Goal: Register for event/course

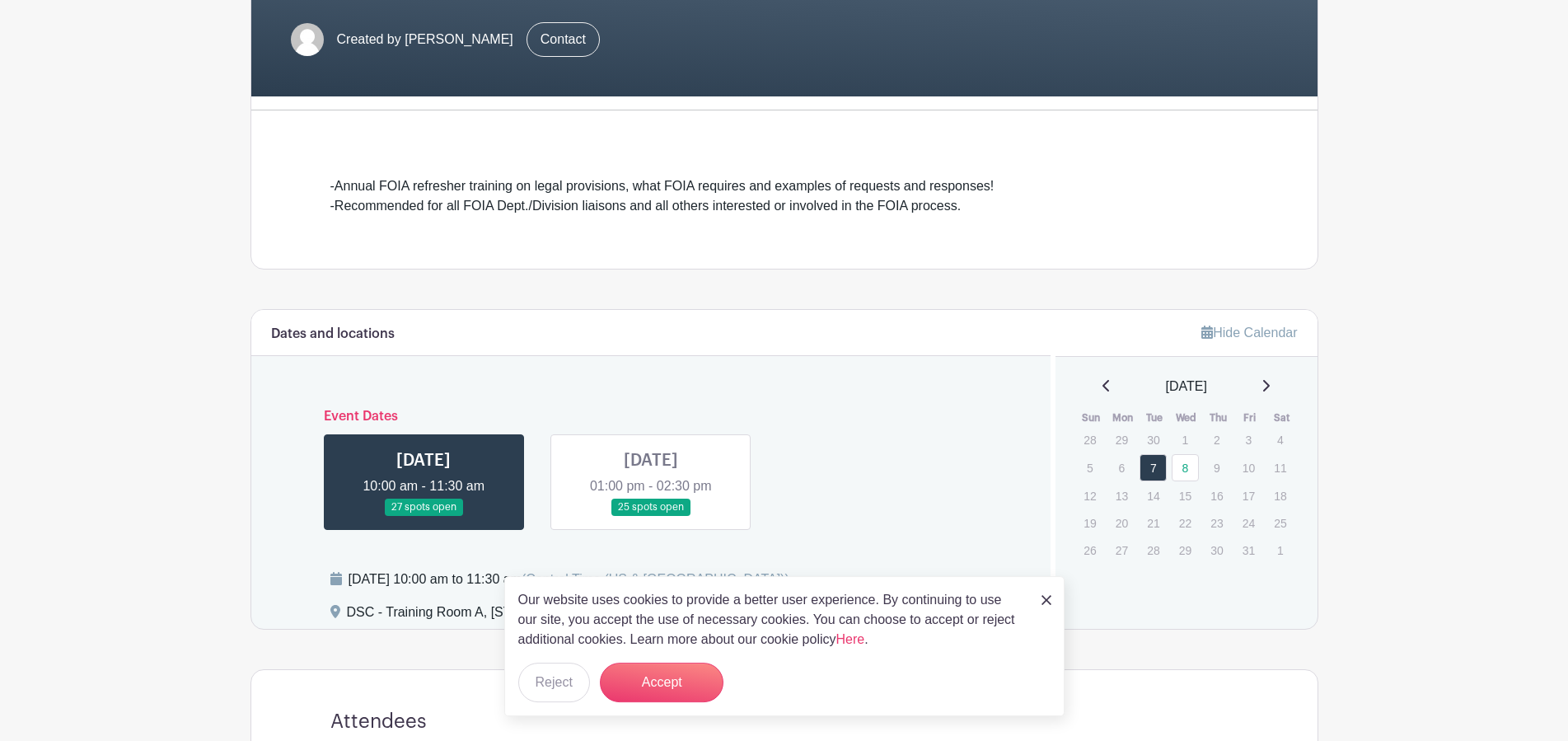
scroll to position [336, 0]
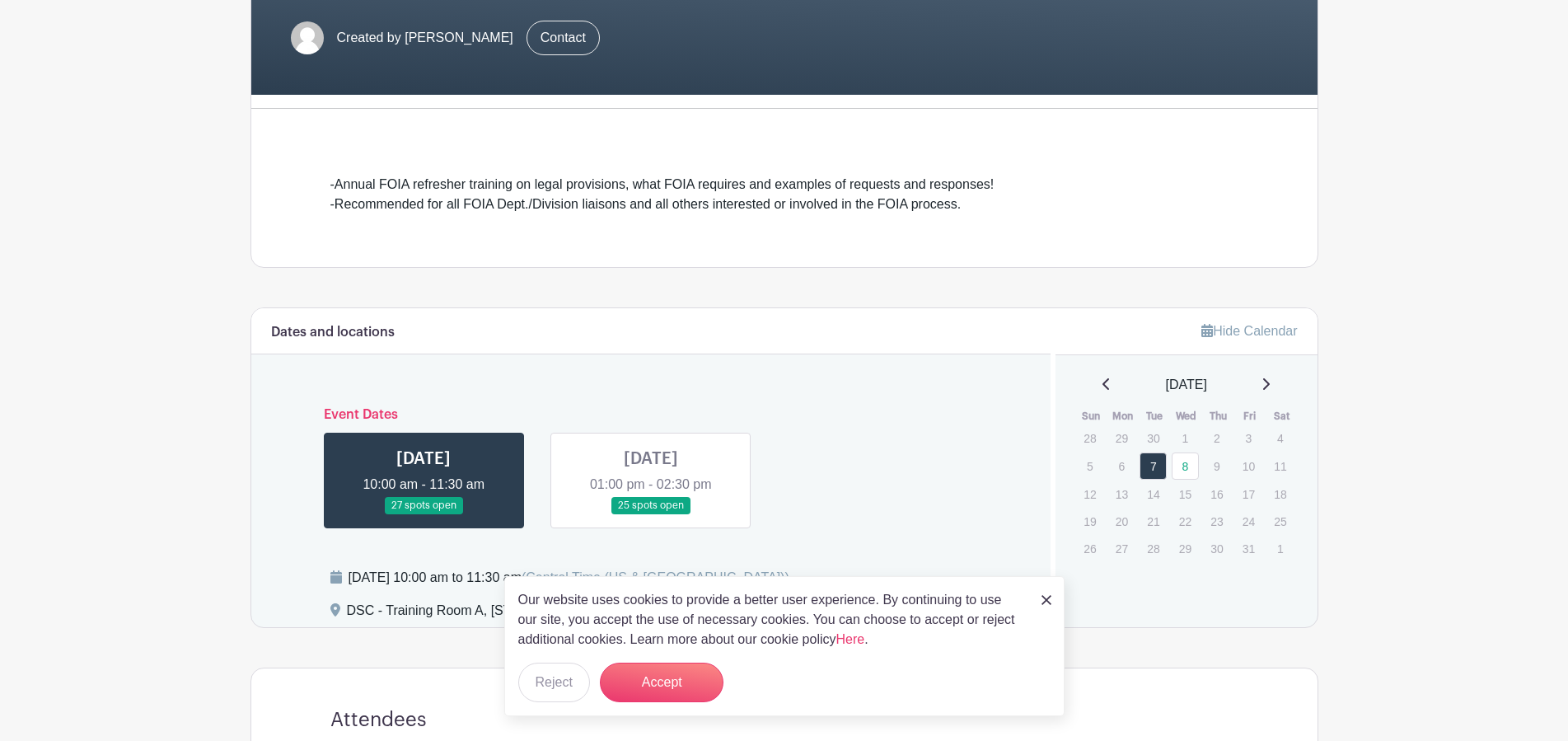
click at [424, 515] on link at bounding box center [424, 515] width 0 height 0
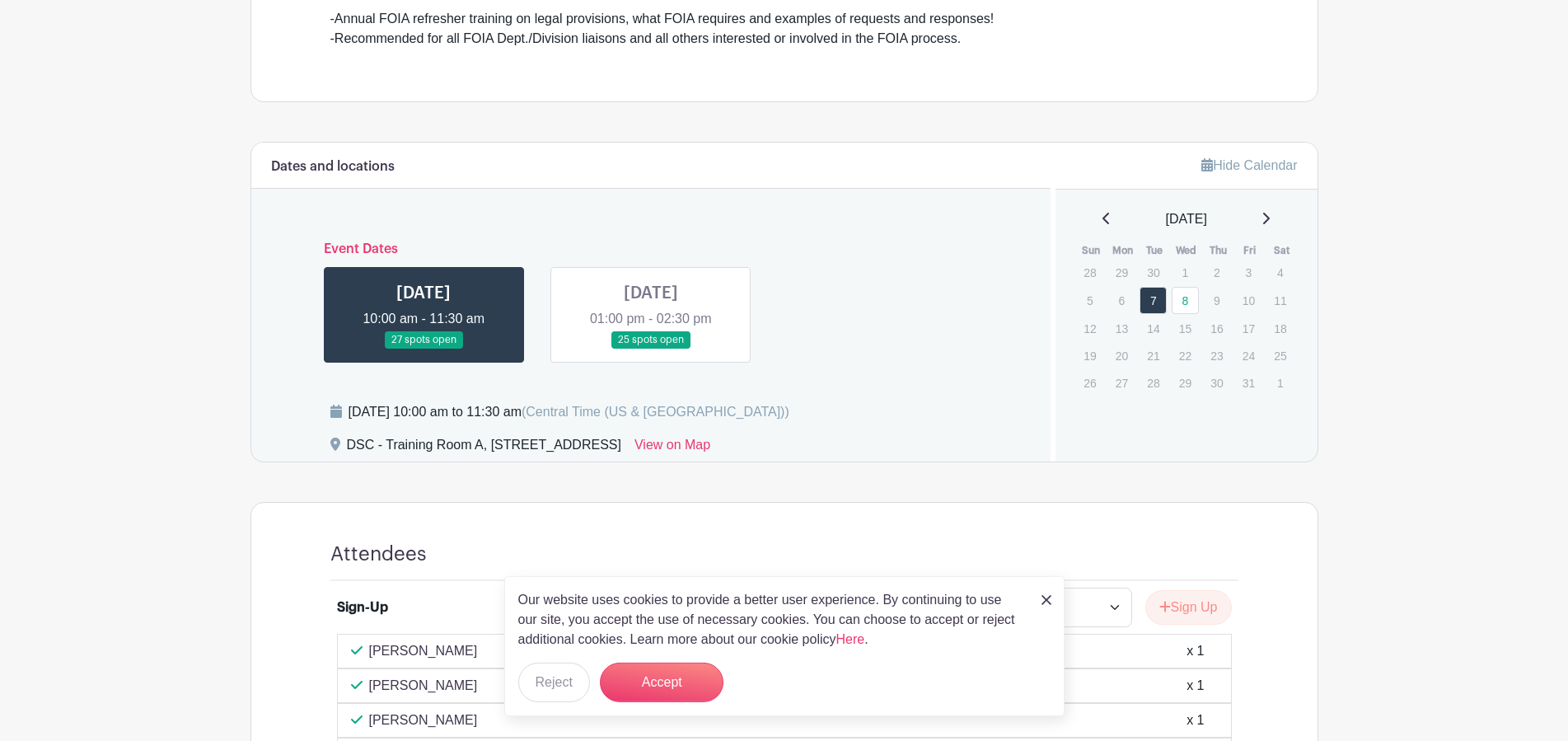
scroll to position [504, 0]
click at [1043, 603] on img at bounding box center [1046, 600] width 10 height 10
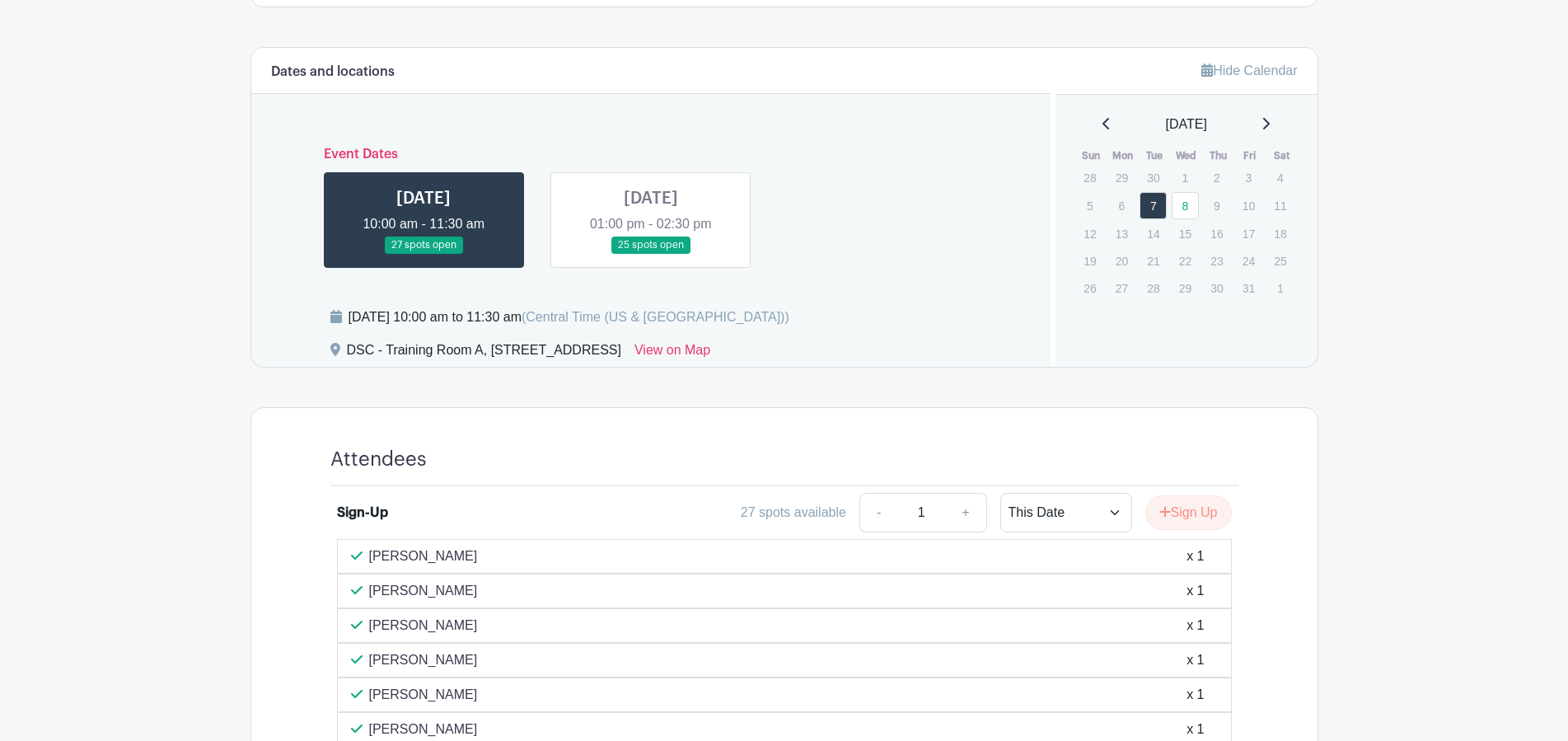
scroll to position [491, 0]
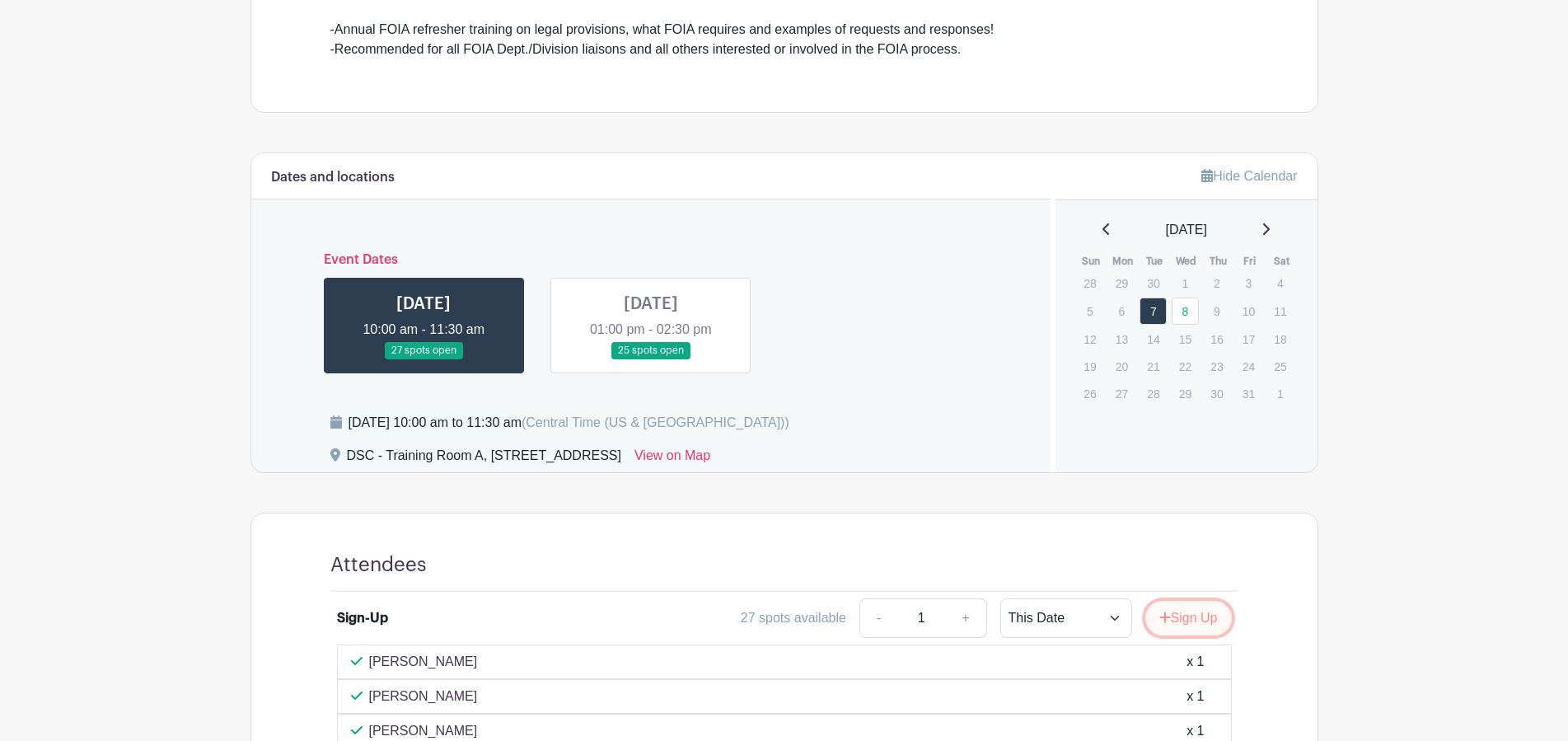
click at [1181, 618] on button "Sign Up" at bounding box center [1188, 618] width 87 height 35
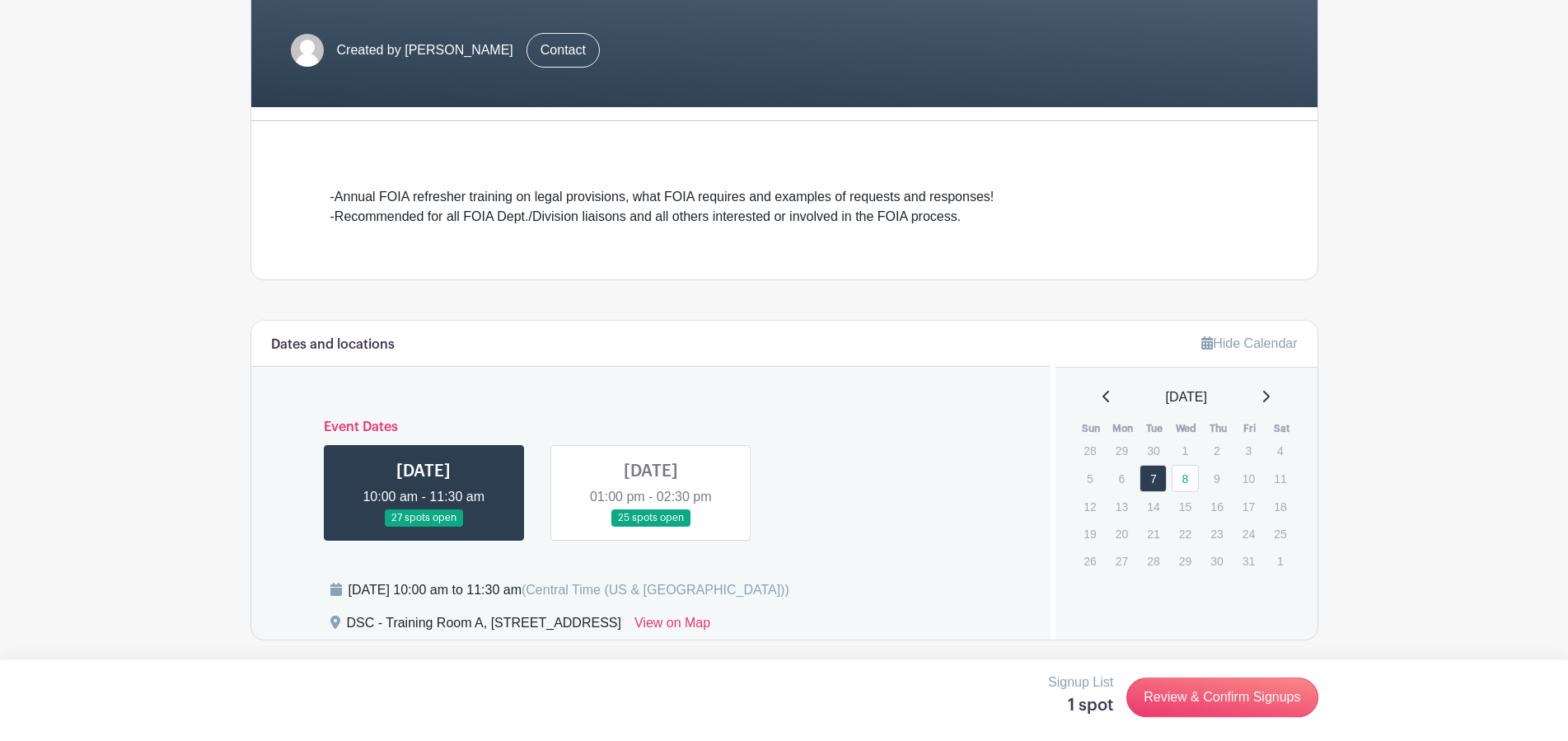
scroll to position [323, 0]
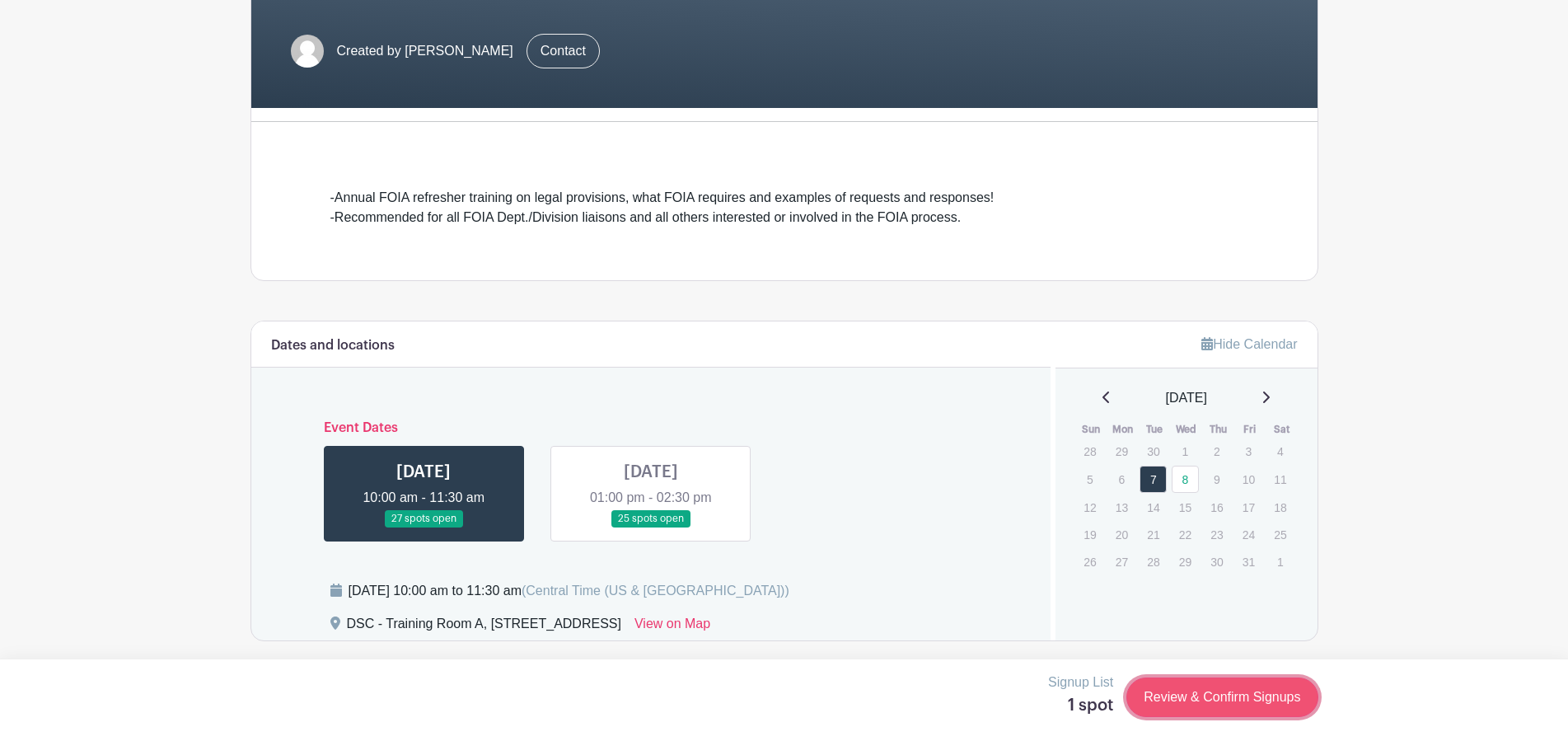
click at [1217, 705] on link "Review & Confirm Signups" at bounding box center [1221, 697] width 191 height 39
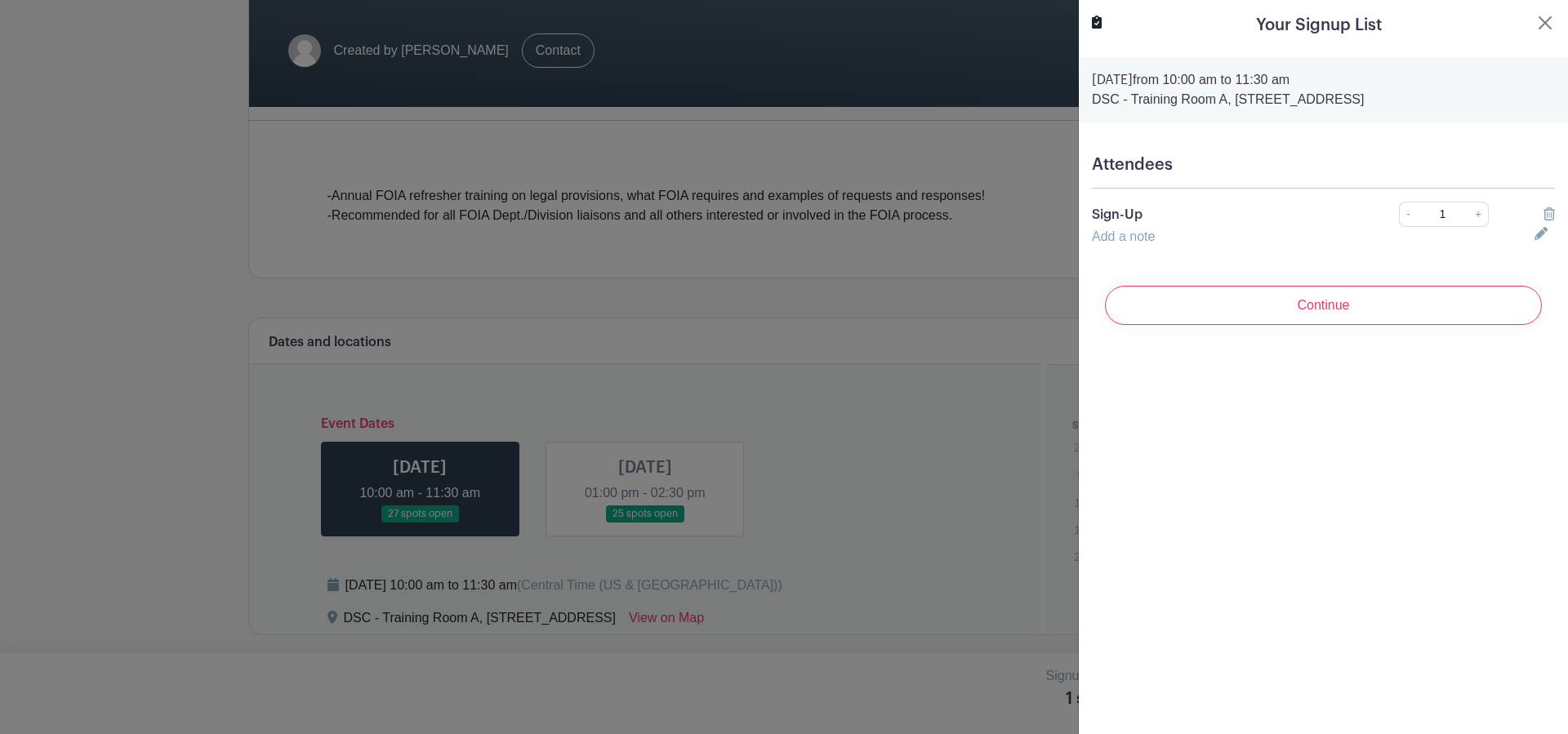
drag, startPoint x: 1337, startPoint y: 308, endPoint x: 1377, endPoint y: 298, distance: 41.2
click at [1336, 308] on input "Continue" at bounding box center [1322, 305] width 436 height 39
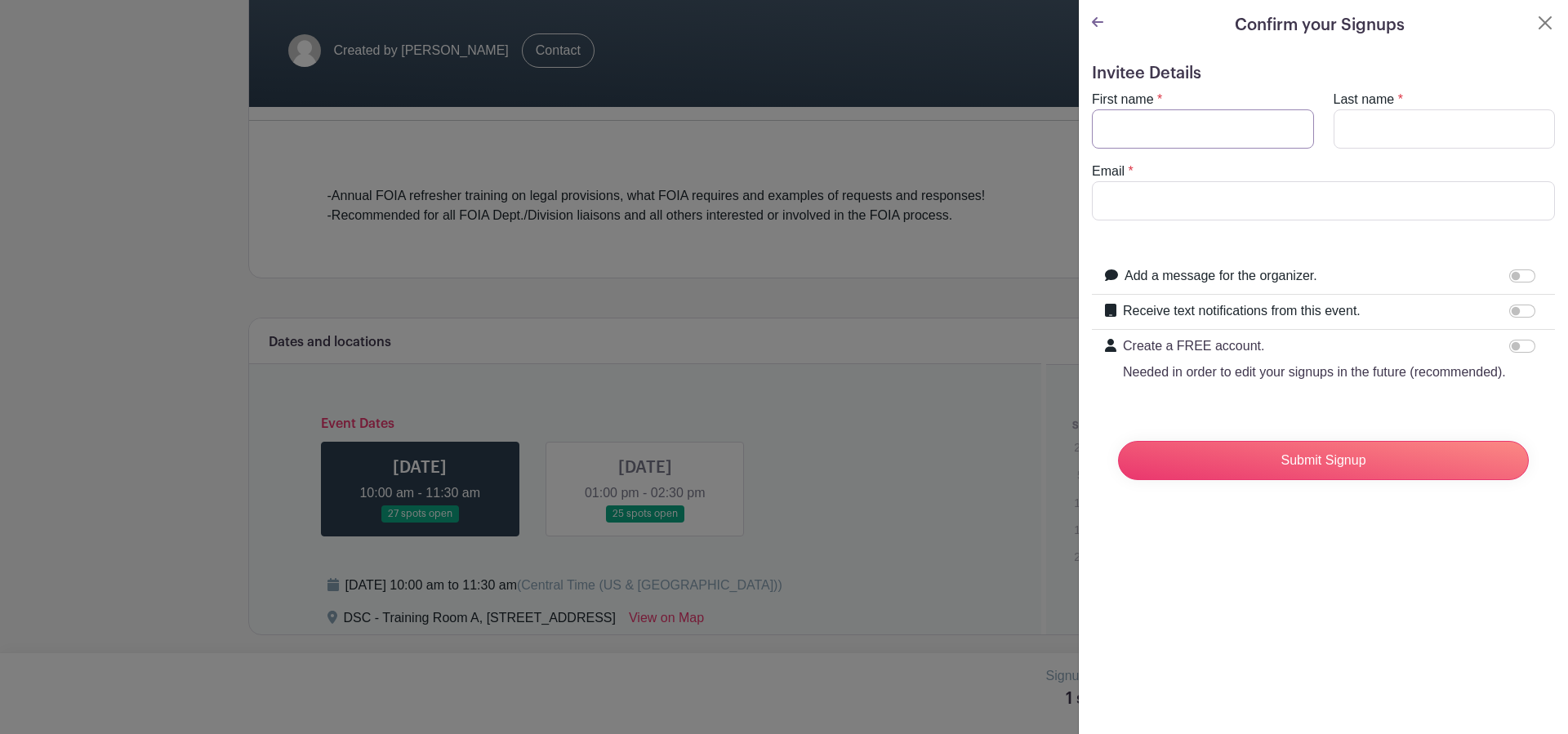
click at [1111, 127] on input "First name" at bounding box center [1203, 129] width 222 height 39
type input "[PERSON_NAME]"
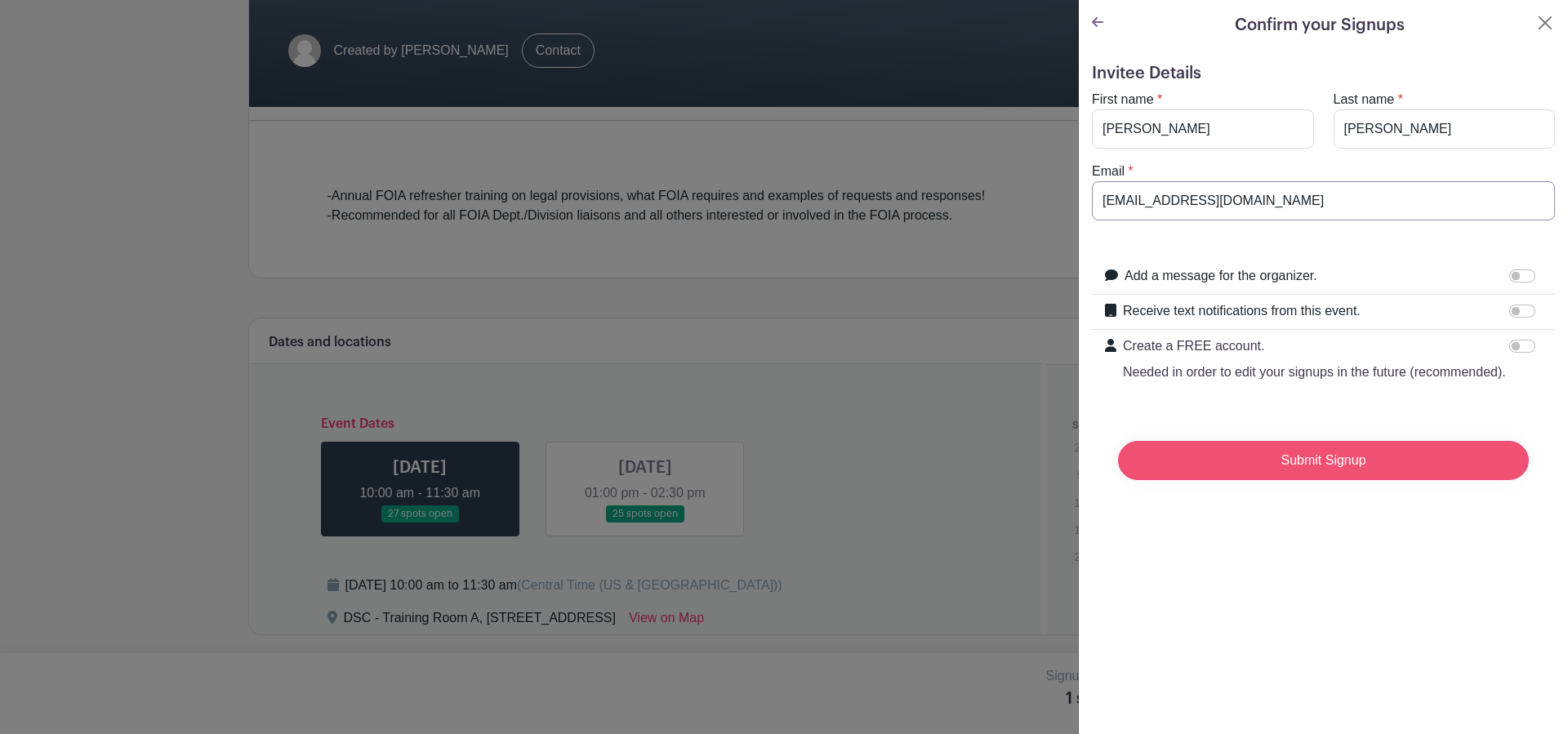
type input "[EMAIL_ADDRESS][DOMAIN_NAME]"
click at [1287, 480] on input "Submit Signup" at bounding box center [1322, 461] width 411 height 39
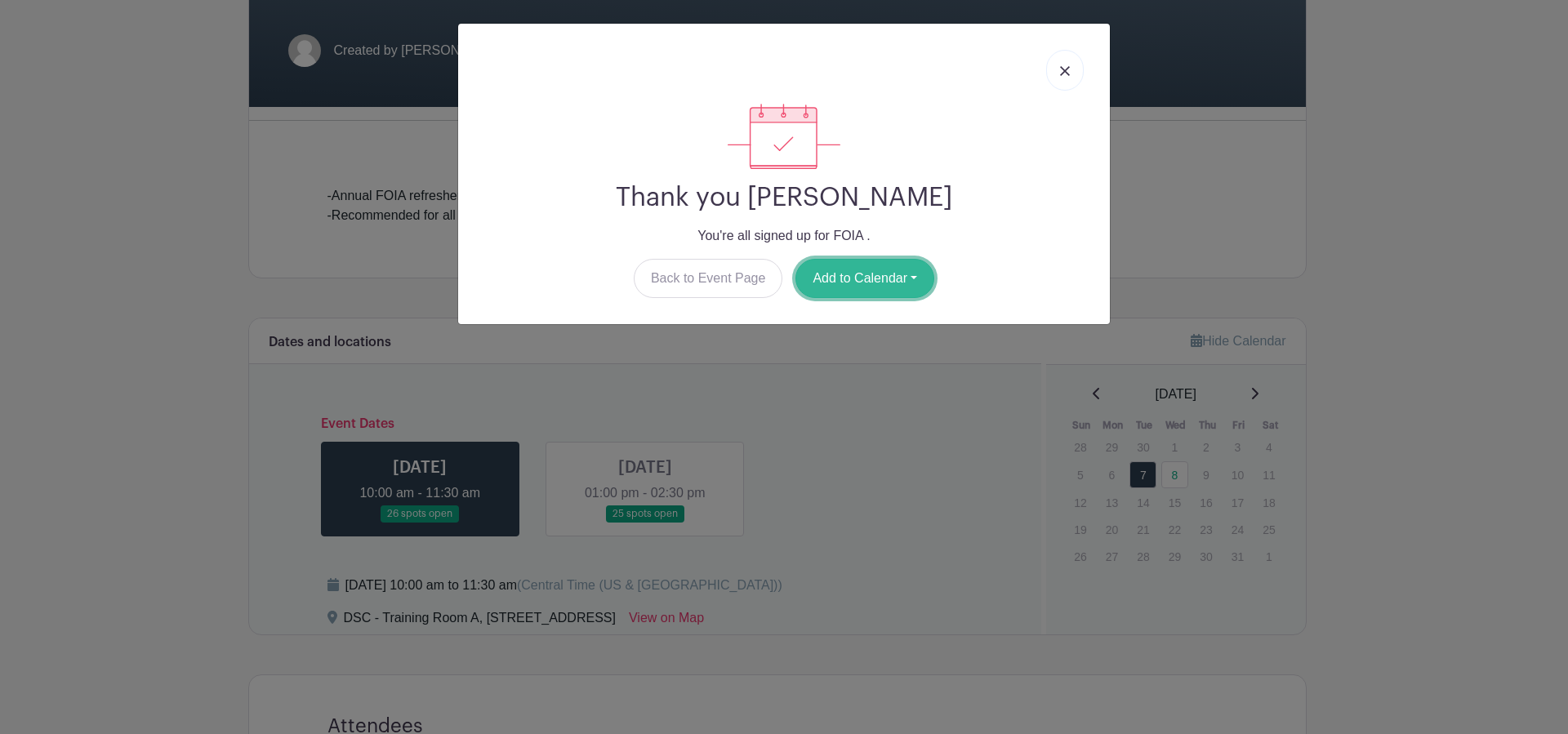
click at [862, 275] on button "Add to Calendar" at bounding box center [865, 278] width 139 height 39
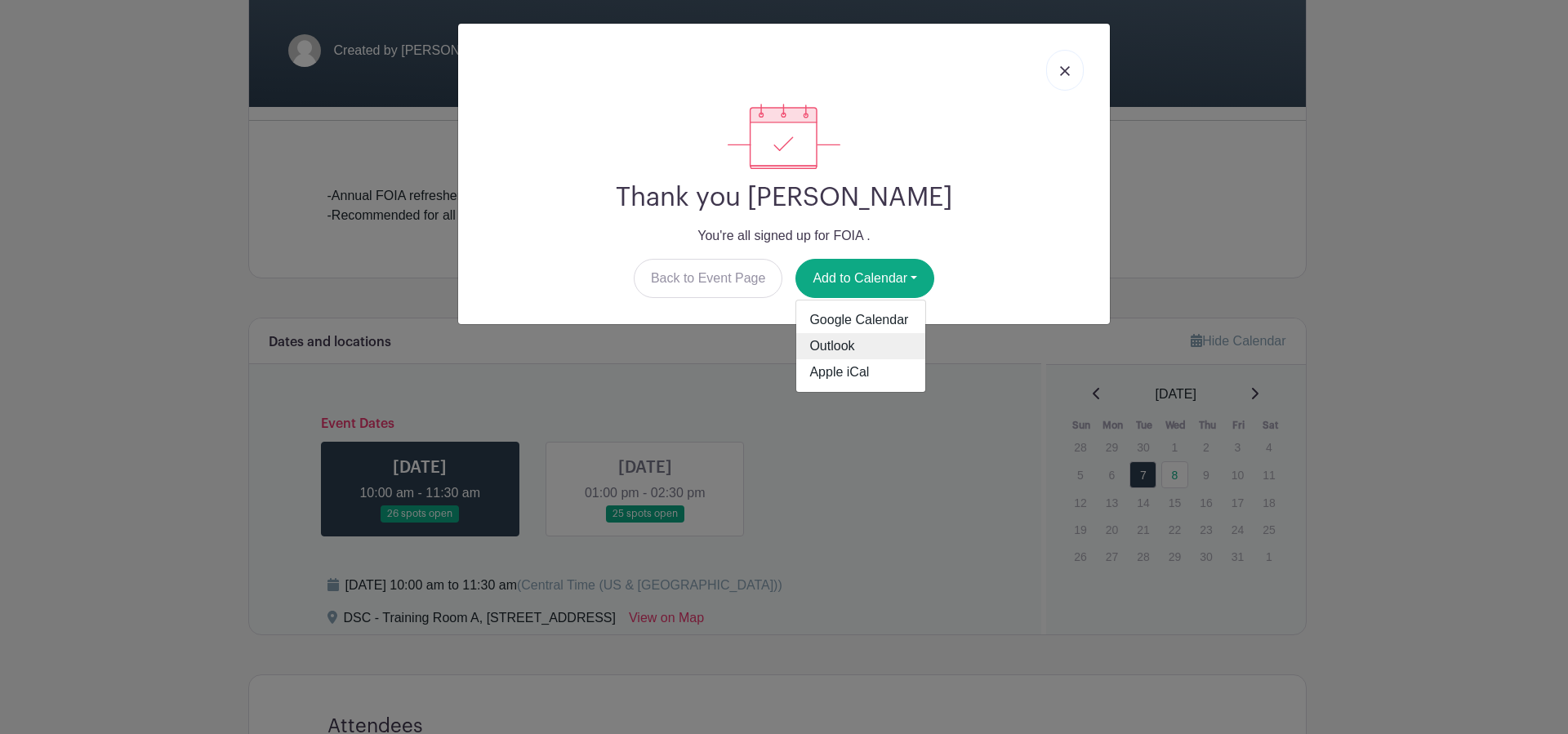
click at [845, 347] on link "Outlook" at bounding box center [860, 346] width 129 height 26
click at [1069, 64] on link at bounding box center [1065, 70] width 38 height 41
